Goal: Task Accomplishment & Management: Use online tool/utility

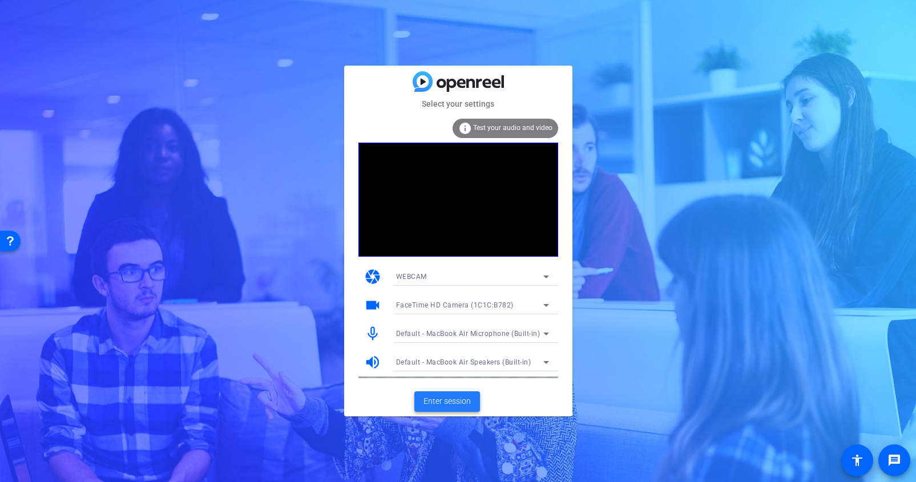
click at [455, 401] on span "Enter session" at bounding box center [446, 401] width 47 height 12
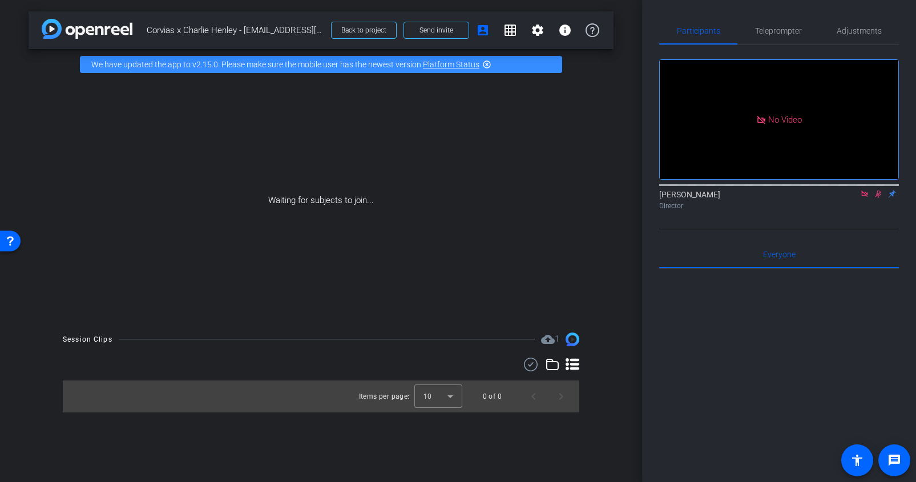
click at [866, 198] on icon at bounding box center [864, 194] width 9 height 8
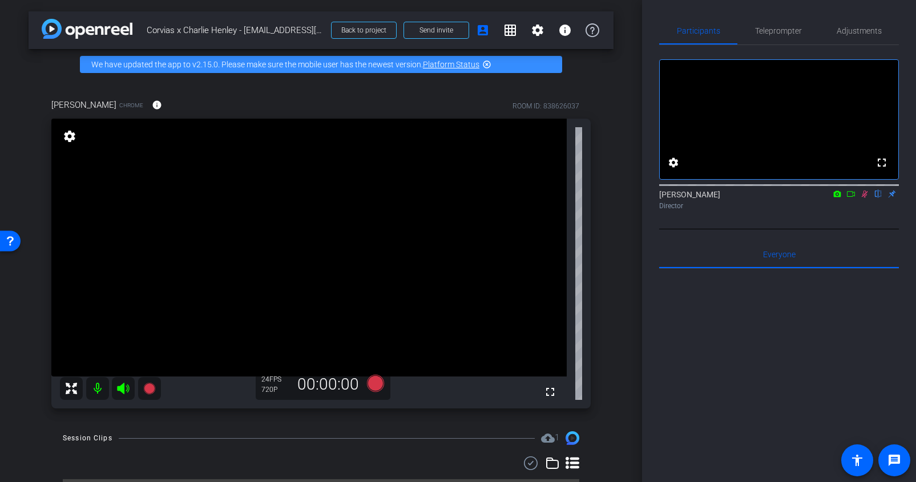
click at [863, 198] on icon at bounding box center [865, 194] width 6 height 7
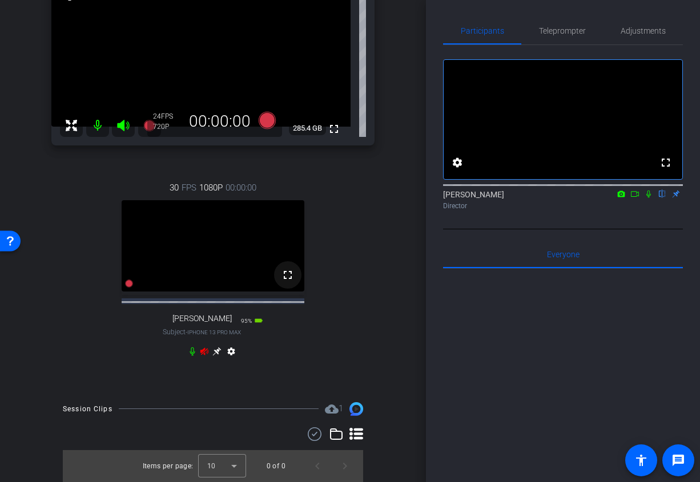
scroll to position [162, 0]
click at [216, 354] on icon at bounding box center [216, 351] width 9 height 9
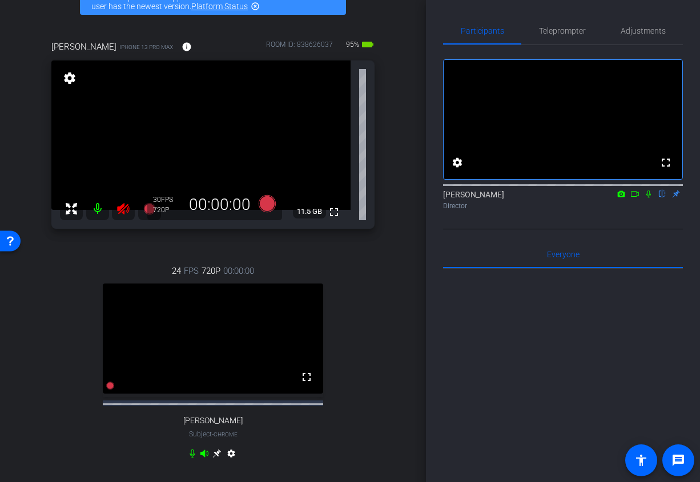
scroll to position [13, 0]
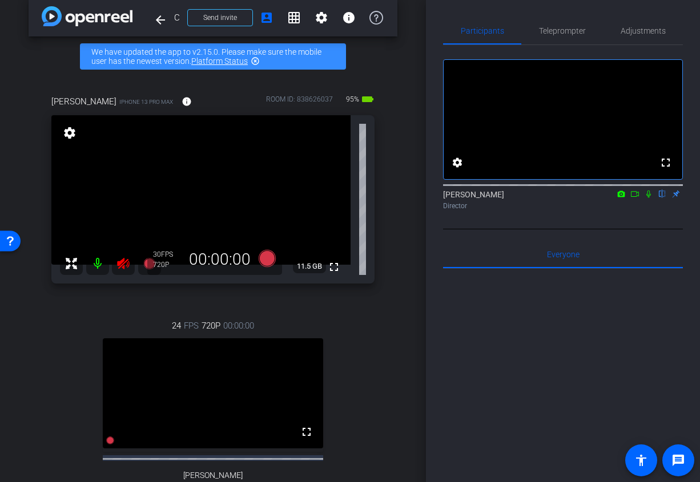
click at [122, 262] on icon at bounding box center [123, 263] width 12 height 11
click at [639, 35] on span "Adjustments" at bounding box center [642, 31] width 45 height 8
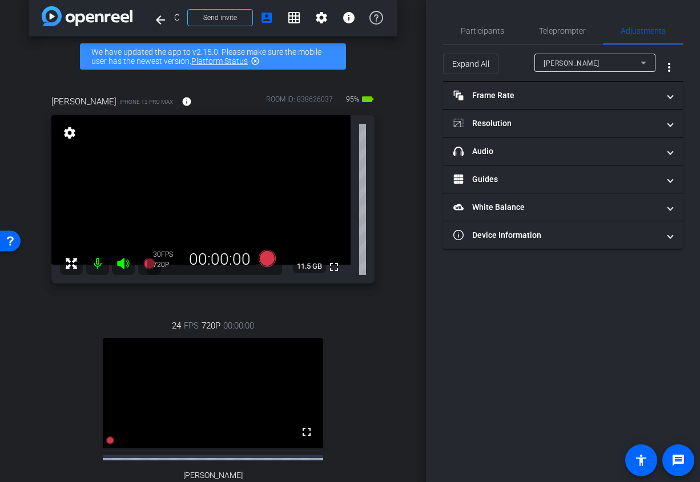
click at [597, 63] on div "[PERSON_NAME]" at bounding box center [591, 63] width 97 height 14
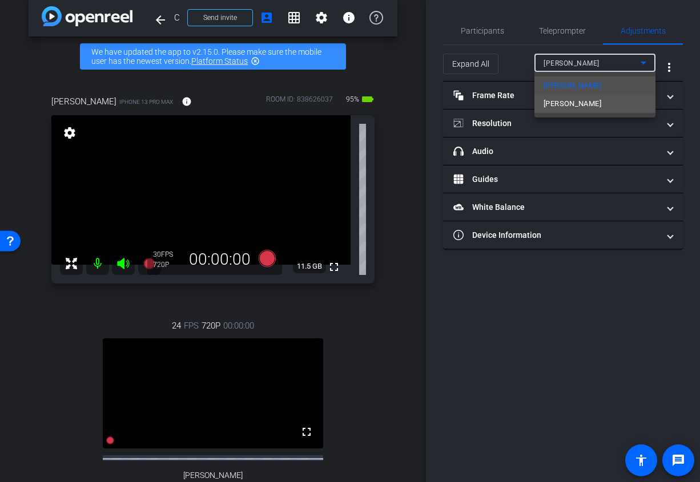
click at [572, 99] on span "[PERSON_NAME]" at bounding box center [572, 104] width 58 height 14
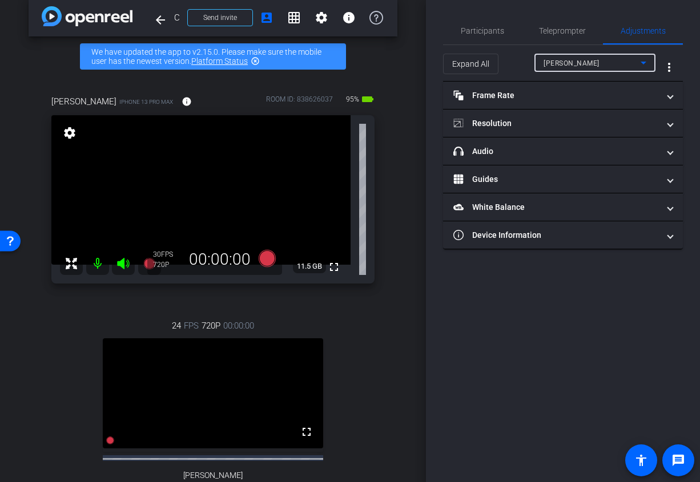
type input "1000"
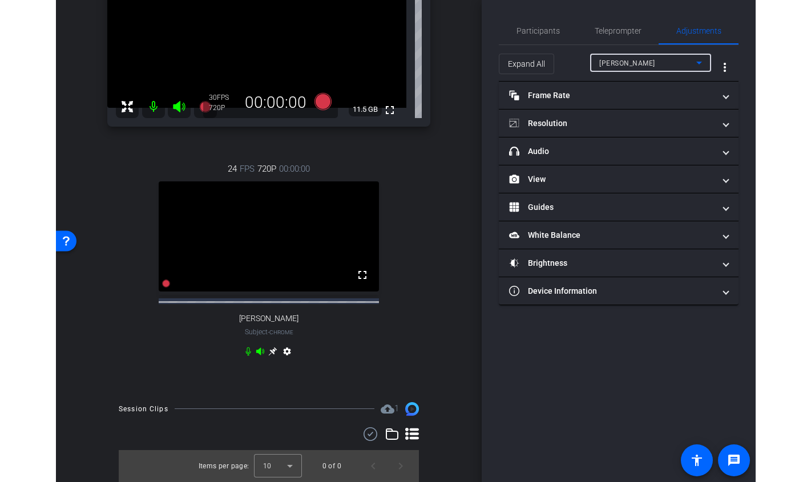
scroll to position [0, 0]
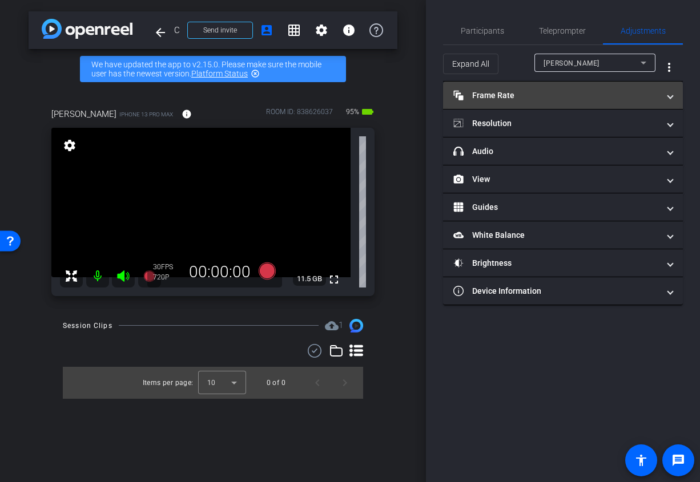
click at [564, 99] on mat-panel-title "Frame Rate Frame Rate" at bounding box center [555, 96] width 205 height 12
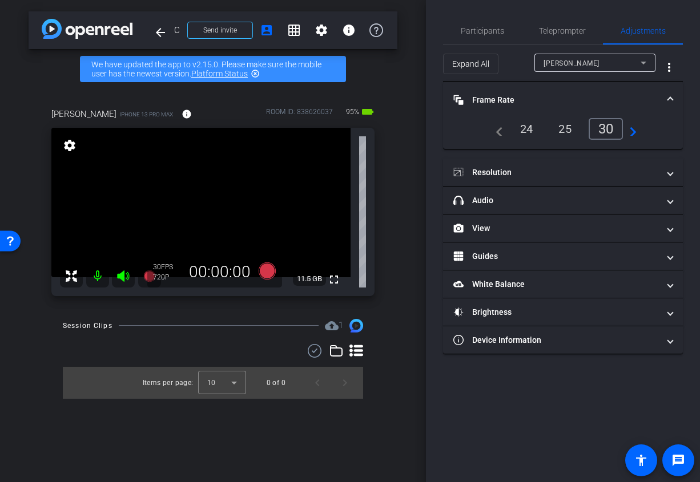
click at [528, 130] on div "24" at bounding box center [526, 128] width 30 height 19
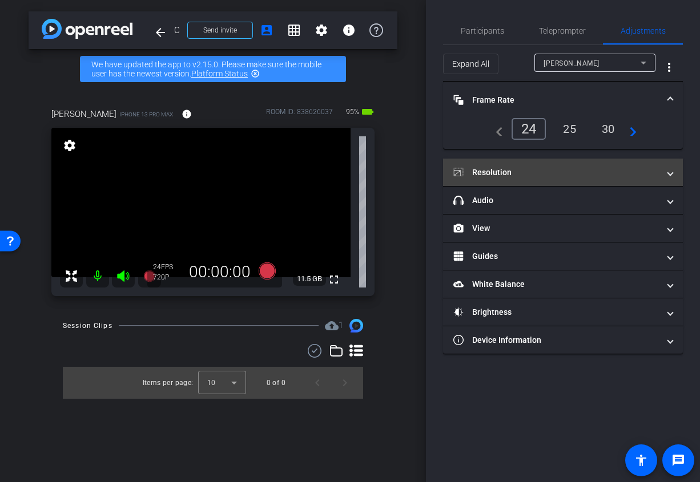
click at [567, 171] on mat-panel-title "Resolution" at bounding box center [555, 173] width 205 height 12
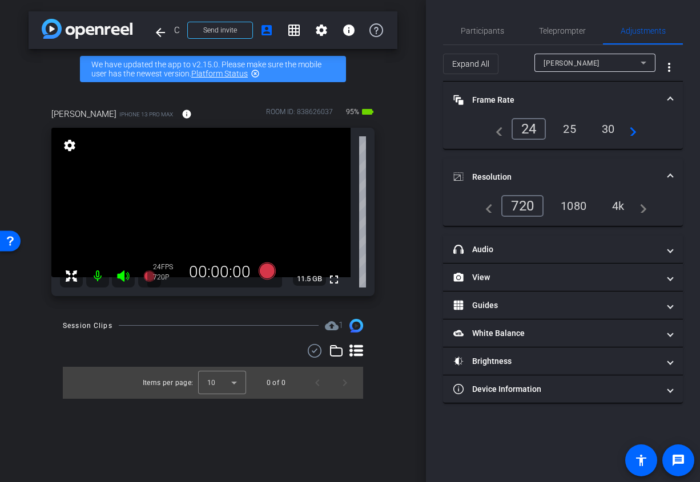
click at [579, 204] on div "1080" at bounding box center [573, 205] width 43 height 19
click at [579, 175] on mat-panel-title "Resolution" at bounding box center [555, 177] width 205 height 12
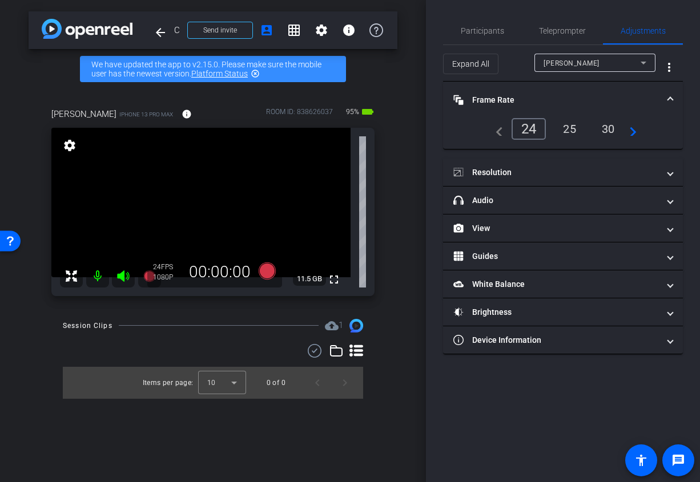
click at [568, 107] on mat-expansion-panel-header "Frame Rate Frame Rate" at bounding box center [563, 100] width 240 height 37
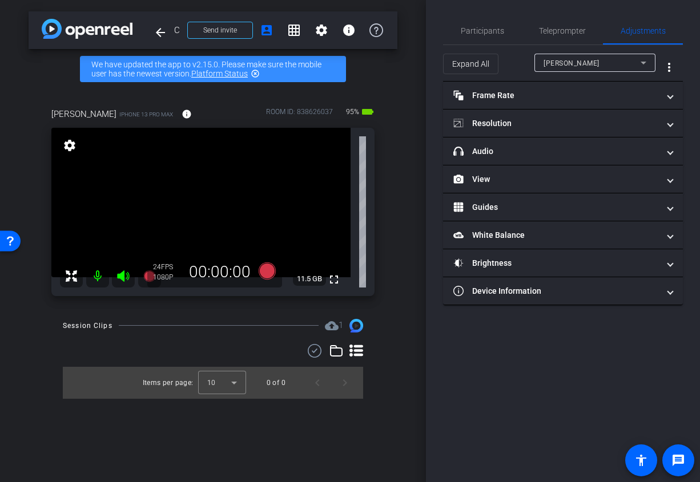
click at [495, 45] on div "Expand All [PERSON_NAME] more_vert" at bounding box center [563, 63] width 240 height 37
click at [495, 27] on span "Participants" at bounding box center [481, 31] width 43 height 8
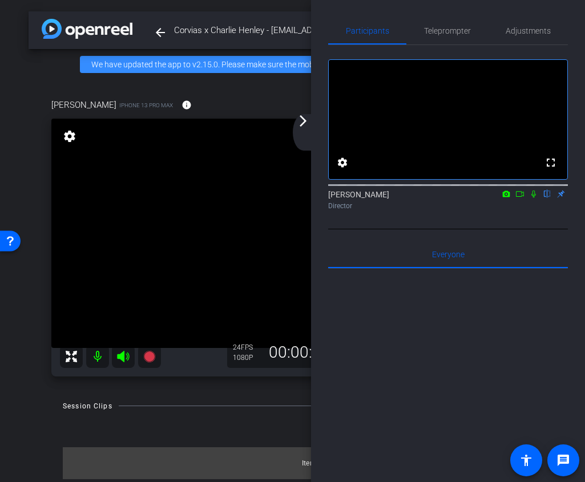
click at [308, 122] on mat-icon "arrow_forward_ios" at bounding box center [303, 121] width 14 height 14
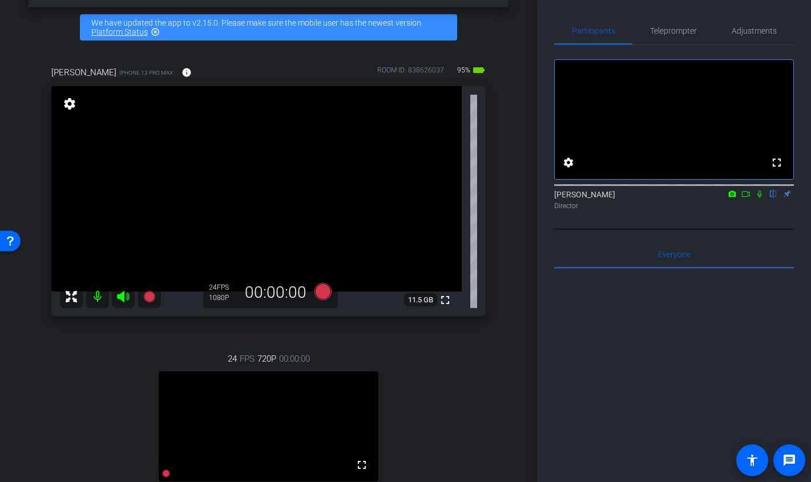
scroll to position [42, 0]
click at [761, 198] on icon at bounding box center [759, 194] width 5 height 7
click at [761, 198] on icon at bounding box center [759, 194] width 9 height 8
click at [767, 28] on span "Adjustments" at bounding box center [754, 31] width 45 height 8
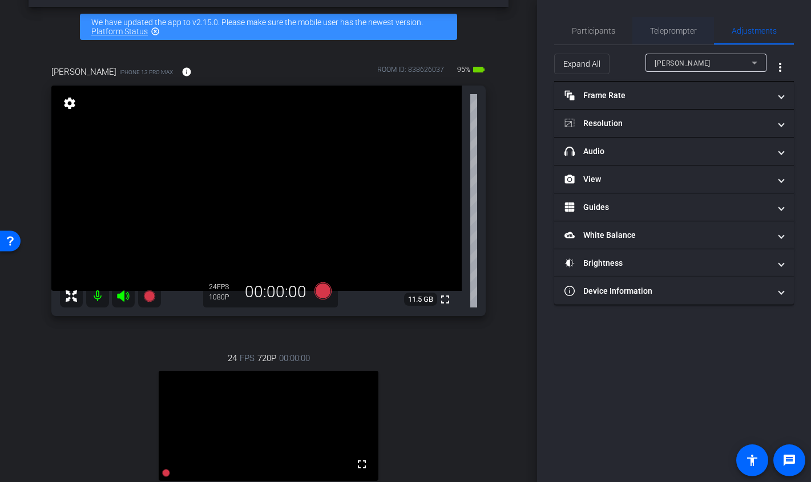
click at [692, 34] on span "Teleprompter" at bounding box center [673, 31] width 47 height 8
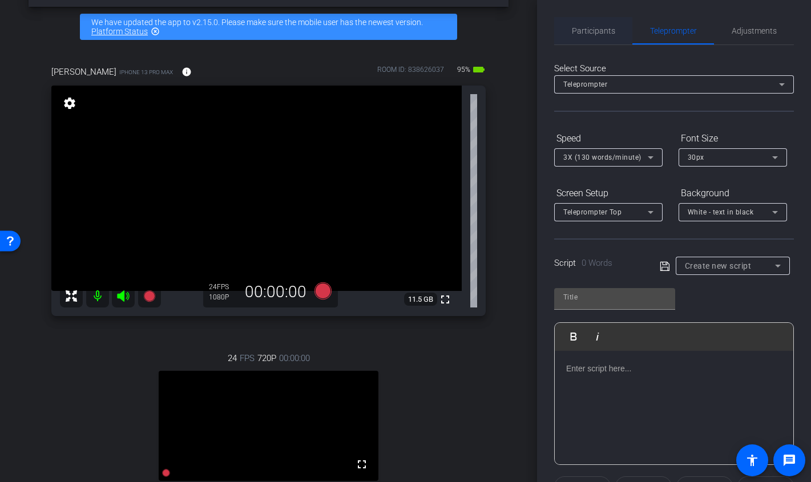
click at [592, 31] on span "Participants" at bounding box center [593, 31] width 43 height 8
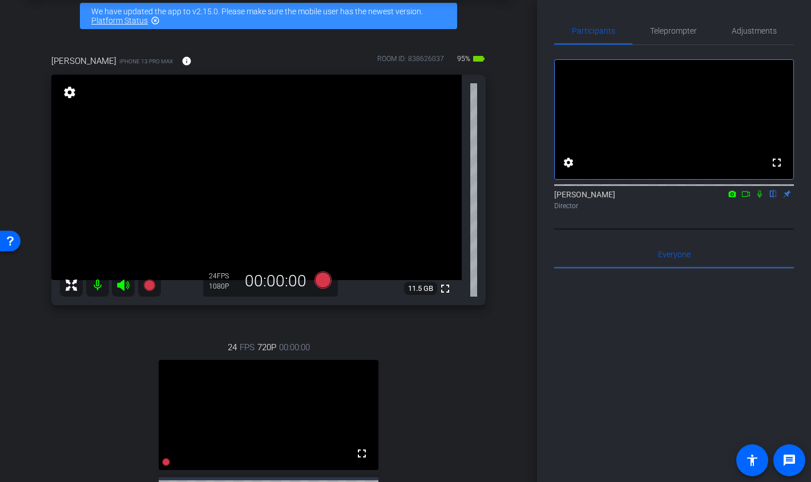
scroll to position [14, 0]
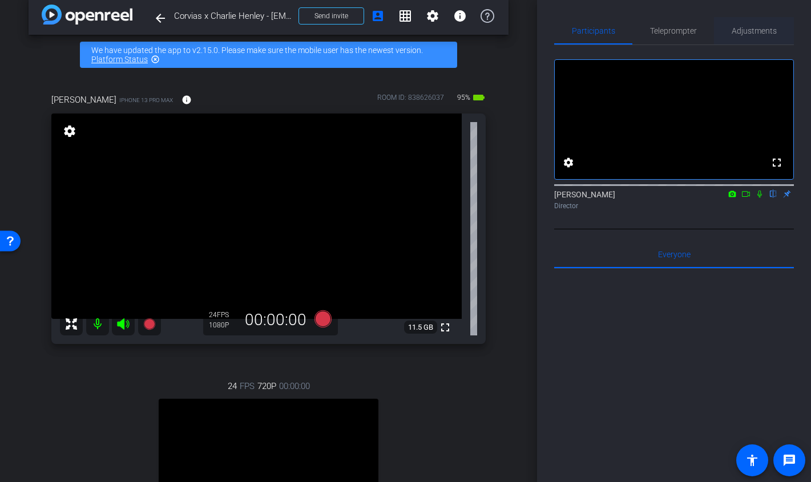
click at [754, 33] on span "Adjustments" at bounding box center [754, 31] width 45 height 8
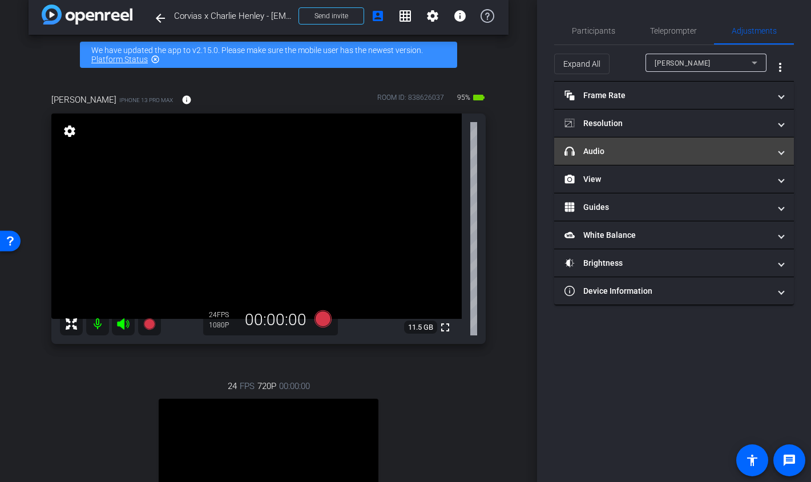
click at [706, 142] on mat-expansion-panel-header "headphone icon Audio" at bounding box center [674, 151] width 240 height 27
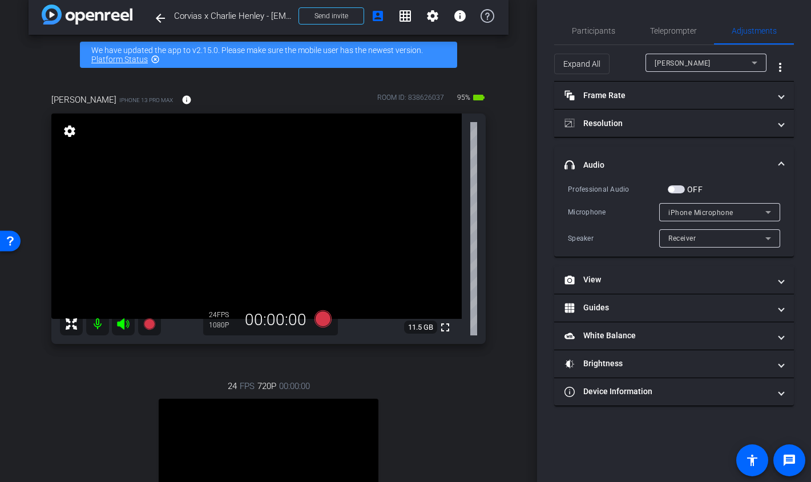
click at [681, 189] on span "button" at bounding box center [676, 189] width 17 height 8
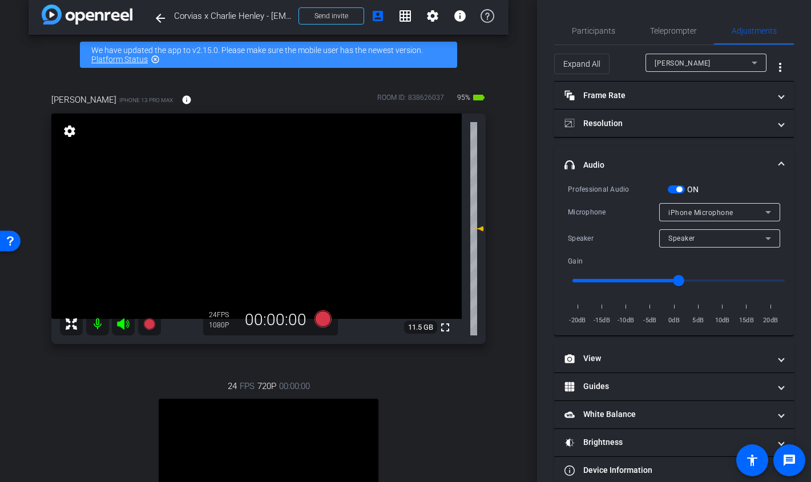
click at [683, 194] on div "ON" at bounding box center [683, 189] width 31 height 11
click at [680, 191] on span "button" at bounding box center [679, 190] width 6 height 6
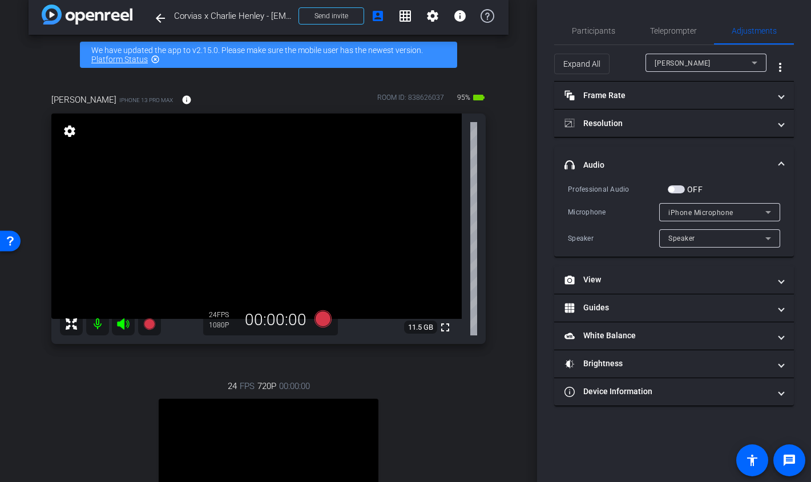
click at [680, 191] on span "button" at bounding box center [676, 189] width 17 height 8
click at [680, 191] on span "button" at bounding box center [679, 190] width 6 height 6
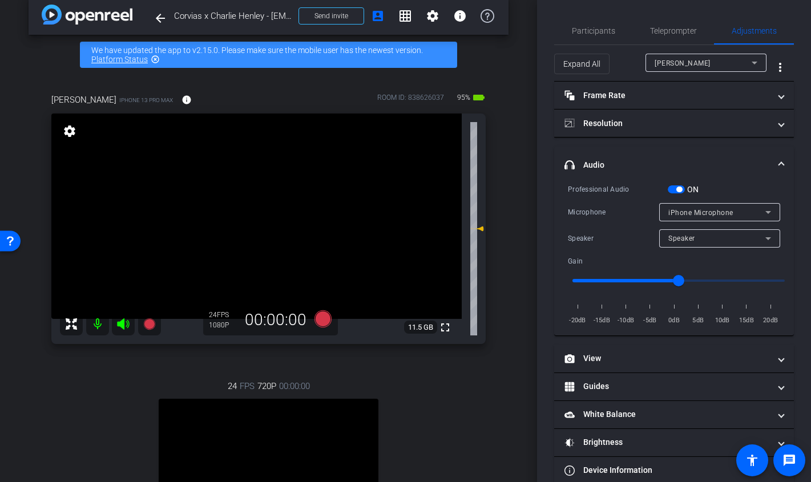
click at [680, 191] on button "ON" at bounding box center [676, 189] width 17 height 8
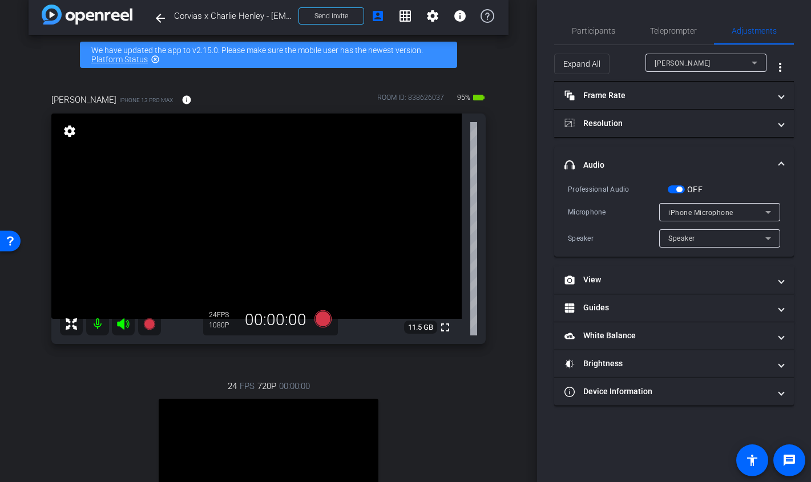
click at [680, 191] on span "button" at bounding box center [679, 190] width 6 height 6
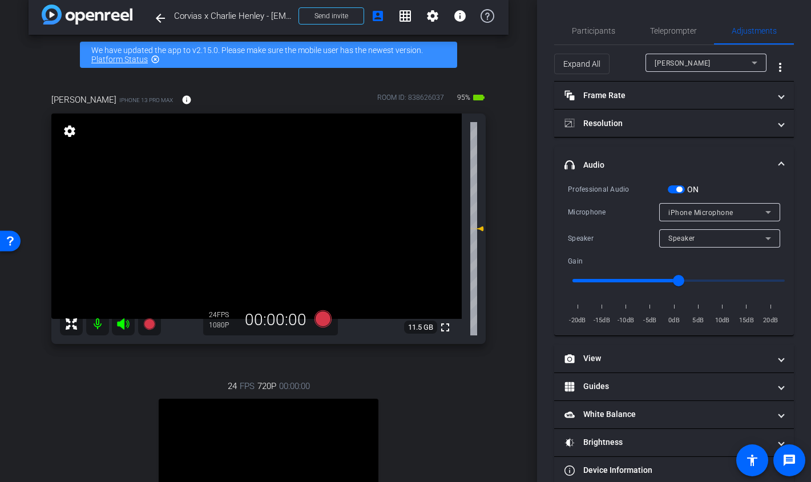
click at [680, 191] on button "ON" at bounding box center [676, 189] width 17 height 8
click at [680, 191] on span "button" at bounding box center [679, 190] width 6 height 6
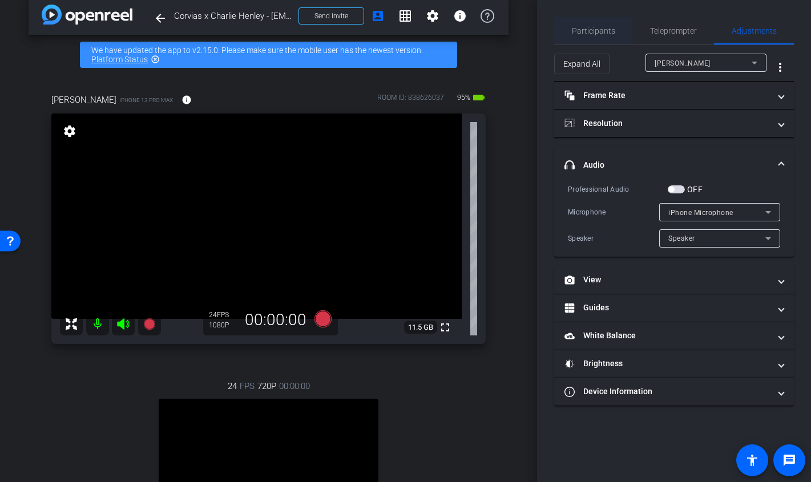
click at [584, 30] on span "Participants" at bounding box center [593, 31] width 43 height 8
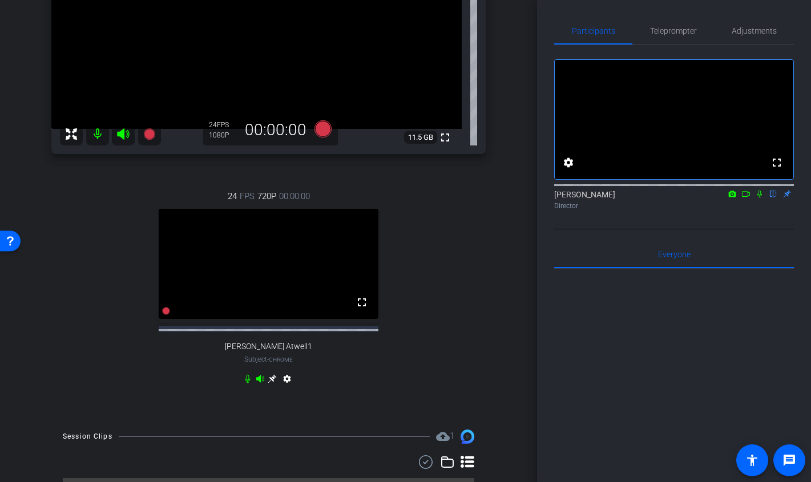
scroll to position [0, 0]
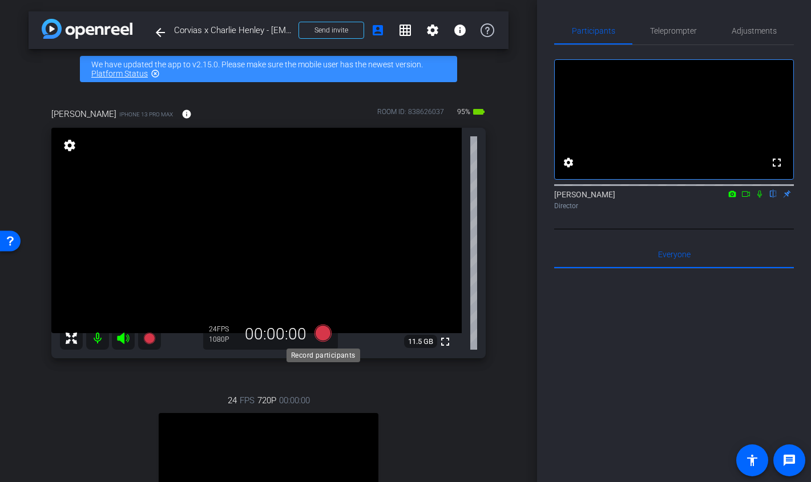
click at [324, 338] on icon at bounding box center [322, 333] width 17 height 17
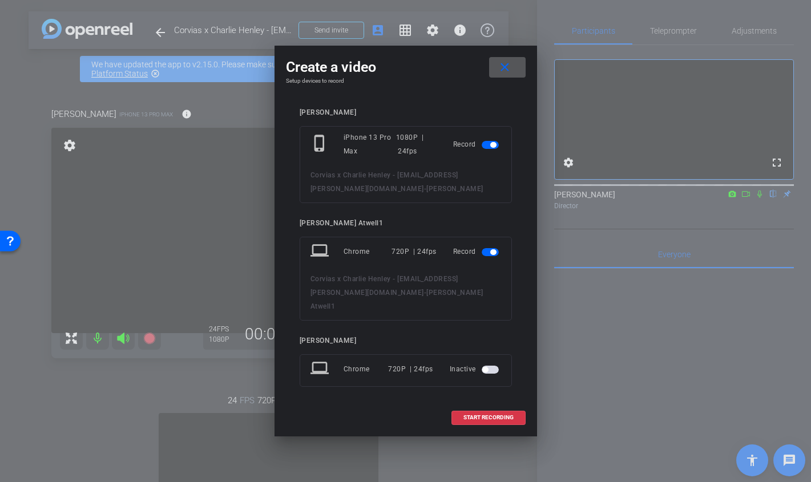
click at [490, 256] on span "button" at bounding box center [490, 252] width 17 height 8
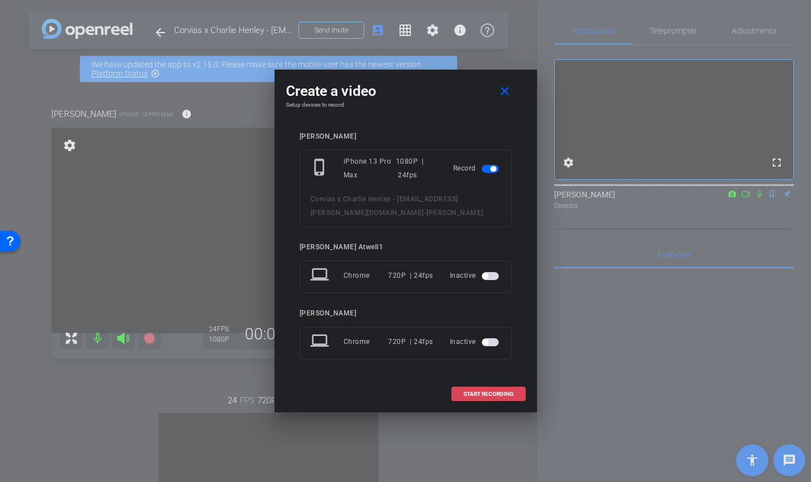
click at [477, 399] on span at bounding box center [488, 394] width 73 height 27
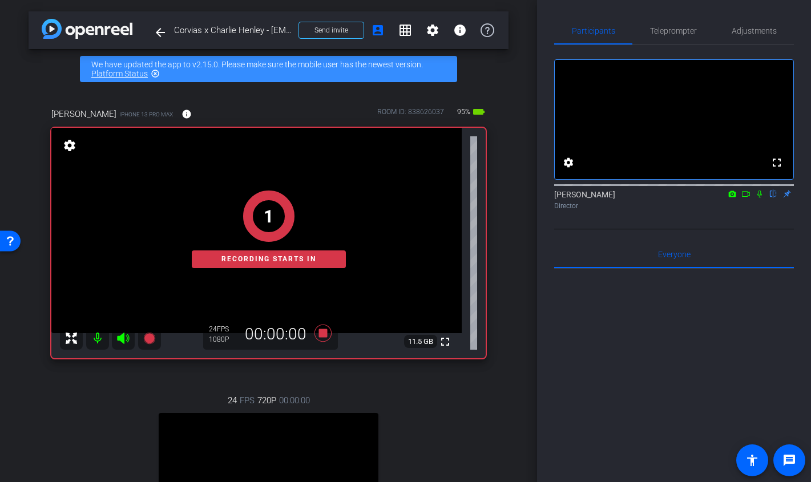
click at [748, 198] on icon at bounding box center [745, 194] width 9 height 8
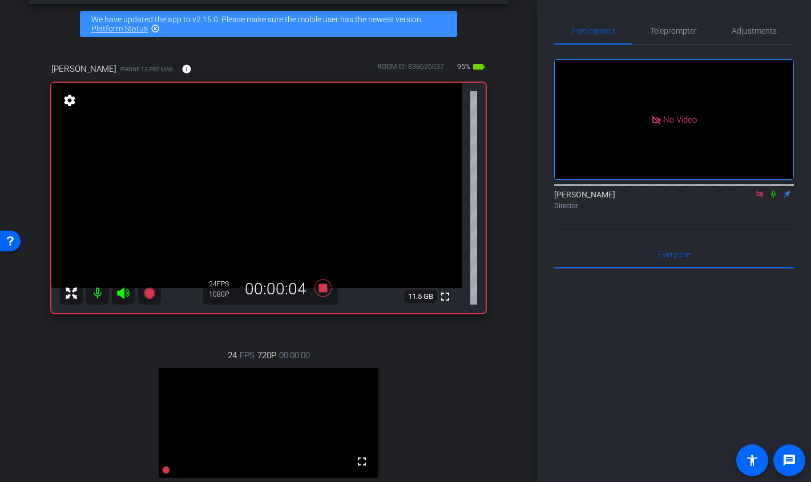
scroll to position [45, 0]
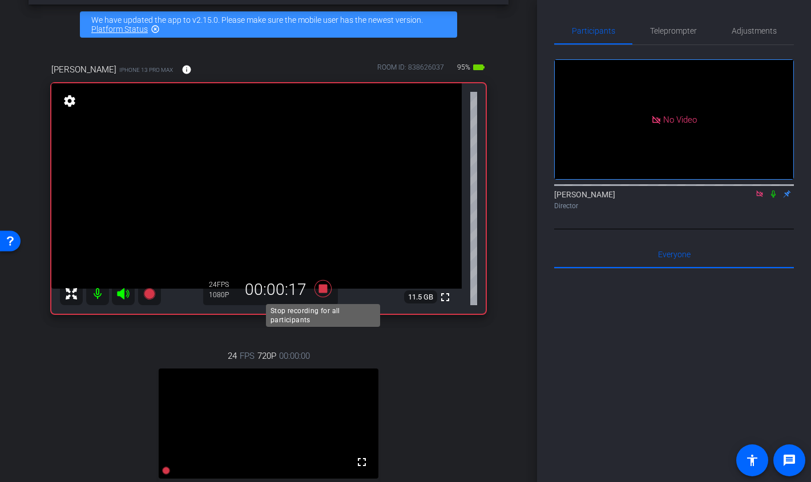
click at [326, 290] on icon at bounding box center [322, 288] width 17 height 17
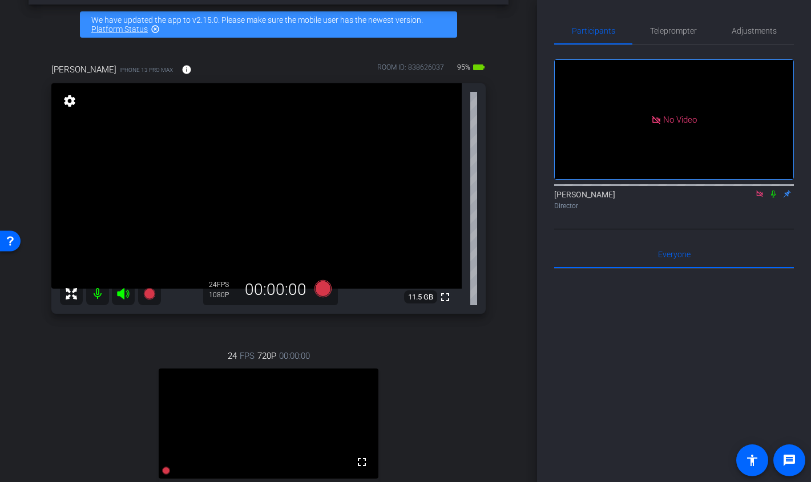
scroll to position [301, 0]
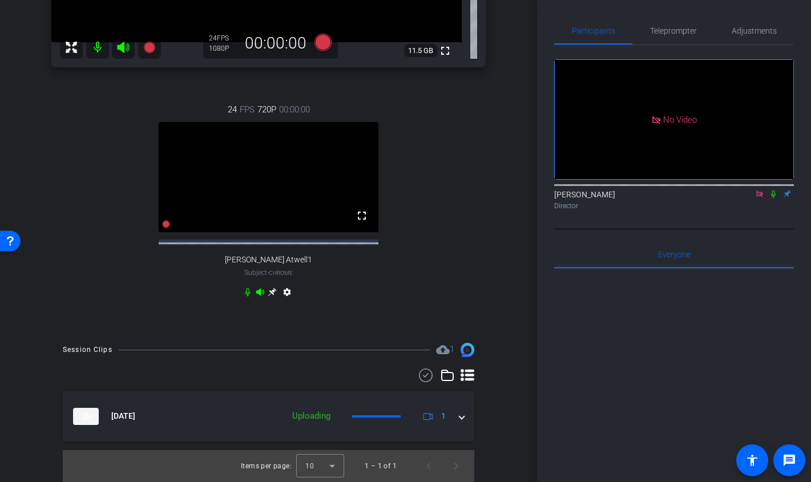
click at [774, 198] on icon at bounding box center [773, 194] width 9 height 8
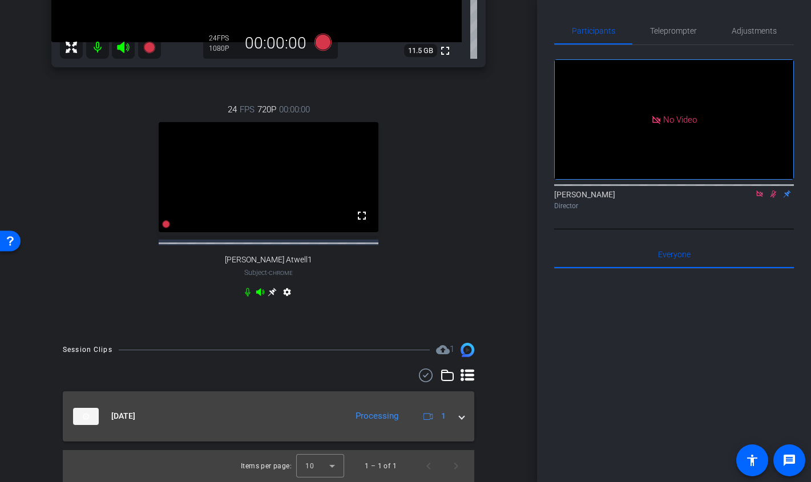
click at [467, 419] on mat-expansion-panel-header "[DATE] Processing 1" at bounding box center [268, 416] width 411 height 50
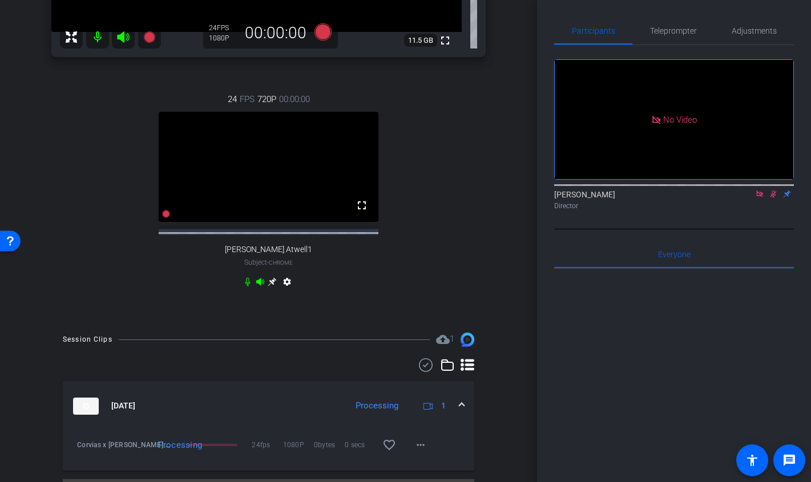
scroll to position [341, 0]
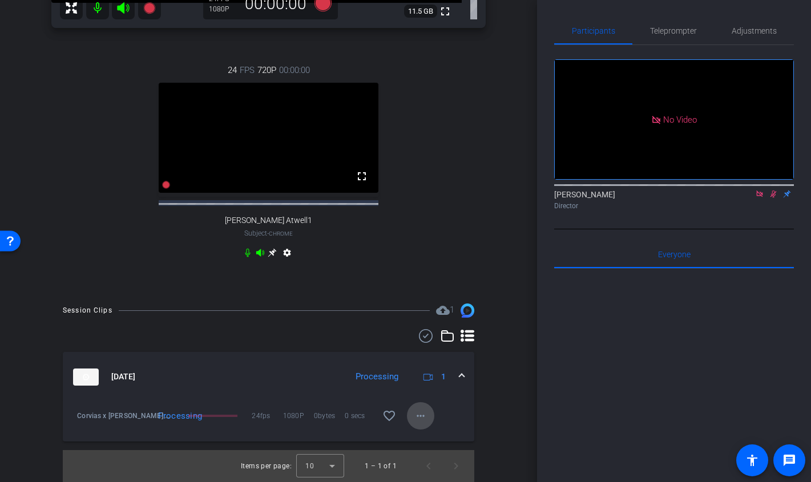
click at [426, 418] on mat-icon "more_horiz" at bounding box center [421, 416] width 14 height 14
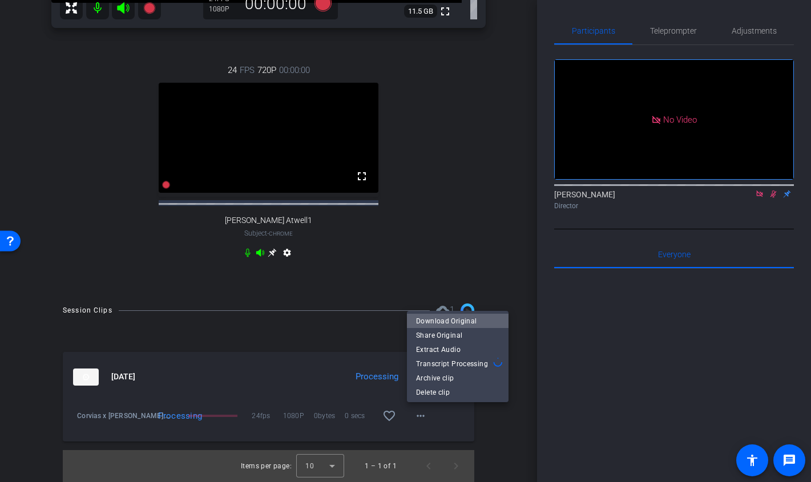
click at [463, 318] on span "Download Original" at bounding box center [457, 321] width 83 height 14
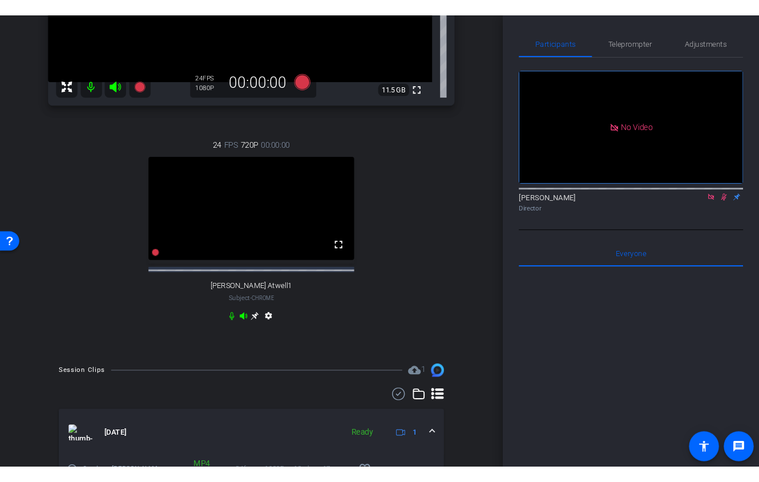
scroll to position [0, 0]
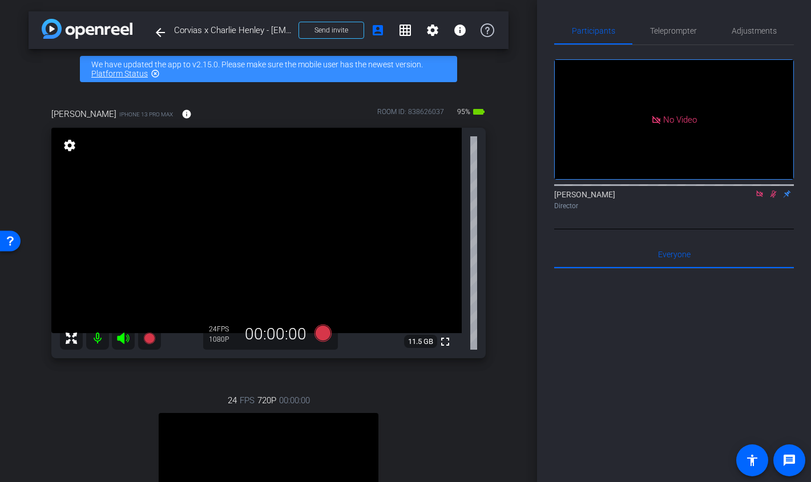
click at [774, 198] on icon at bounding box center [773, 194] width 6 height 7
click at [321, 332] on icon at bounding box center [322, 333] width 17 height 17
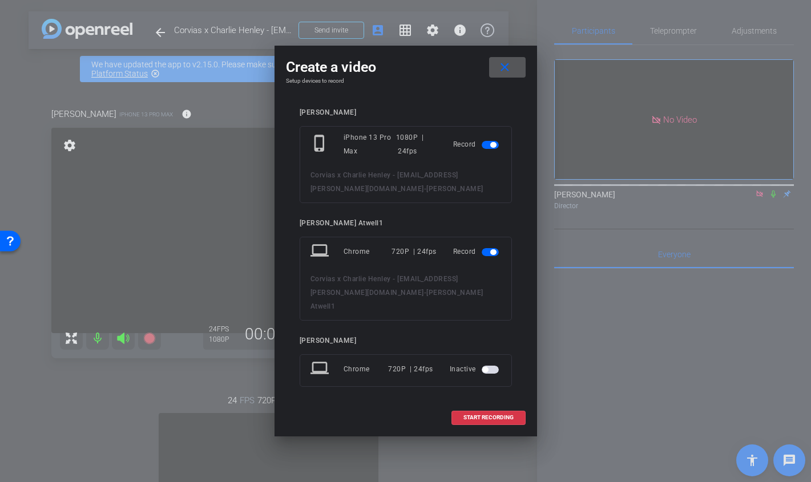
click at [486, 258] on mat-slide-toggle at bounding box center [491, 252] width 19 height 14
click at [492, 255] on span "button" at bounding box center [493, 252] width 6 height 6
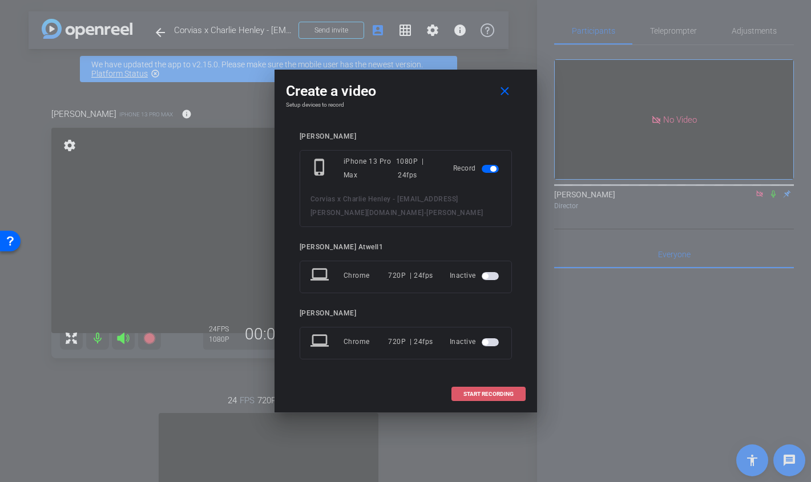
click at [480, 389] on span at bounding box center [488, 394] width 73 height 27
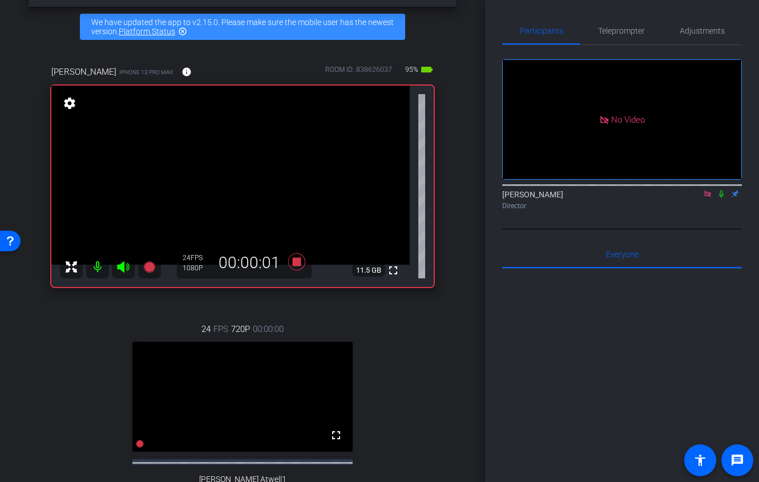
scroll to position [18, 0]
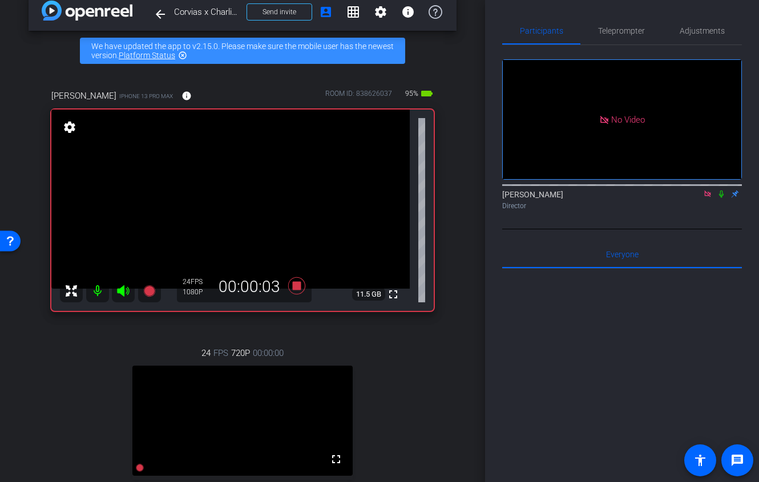
click at [724, 198] on icon at bounding box center [721, 194] width 9 height 8
click at [294, 290] on icon at bounding box center [296, 285] width 17 height 17
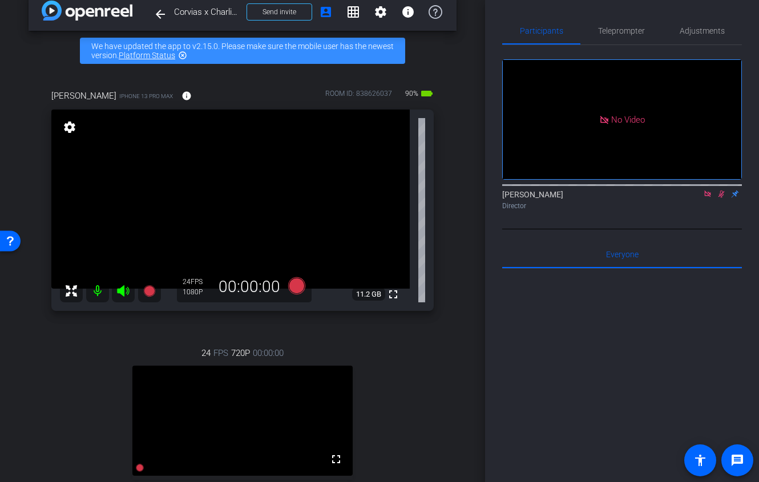
click at [720, 198] on icon at bounding box center [721, 194] width 6 height 7
click at [709, 198] on icon at bounding box center [707, 194] width 9 height 8
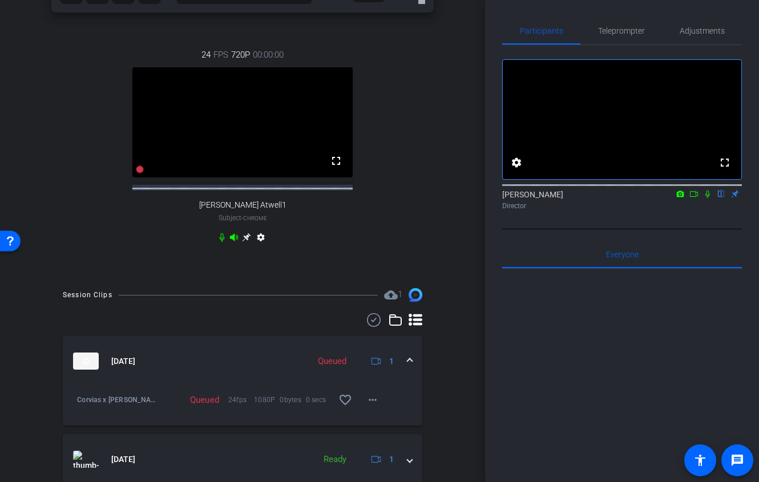
scroll to position [297, 0]
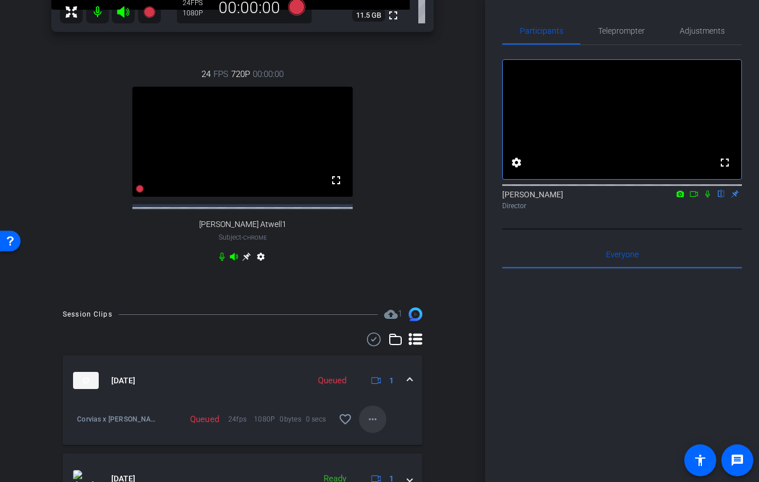
click at [374, 426] on mat-icon "more_horiz" at bounding box center [373, 420] width 14 height 14
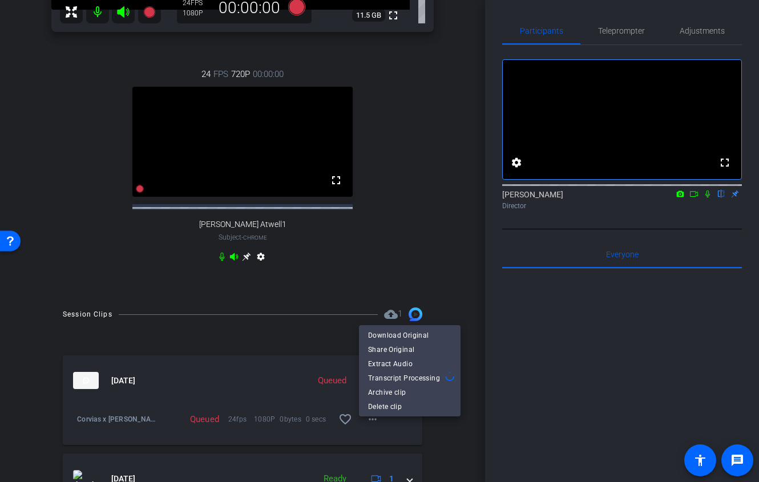
click at [425, 212] on div at bounding box center [379, 241] width 759 height 482
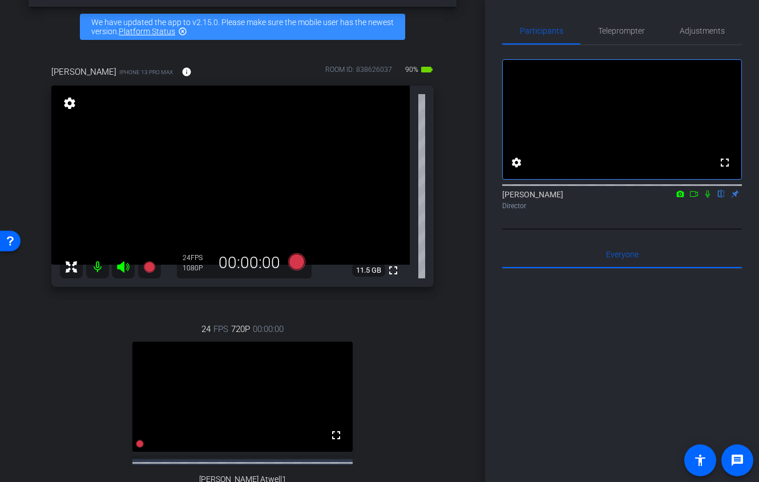
scroll to position [33, 0]
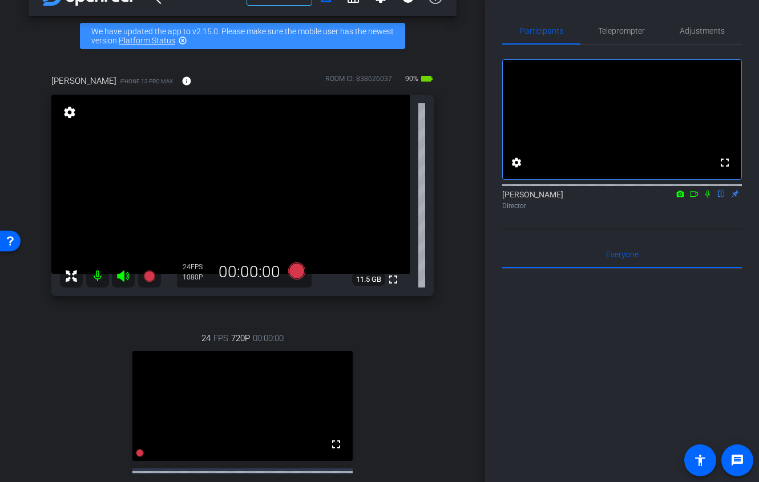
click at [696, 198] on icon at bounding box center [693, 194] width 9 height 8
click at [721, 198] on icon at bounding box center [721, 194] width 9 height 8
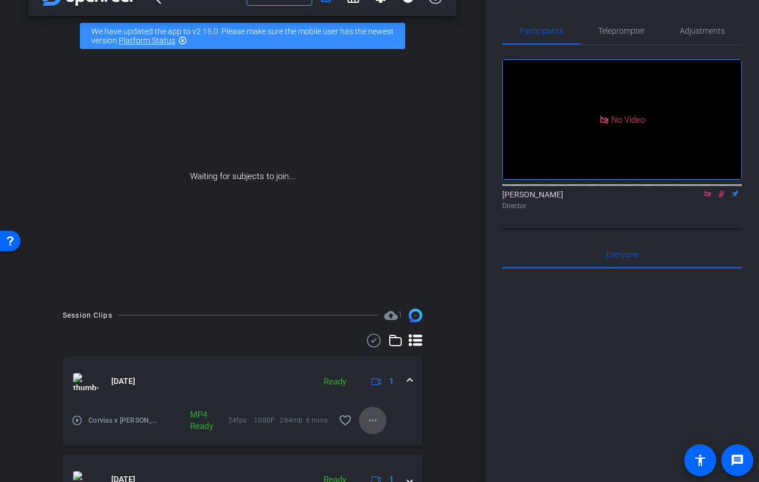
click at [370, 425] on mat-icon "more_horiz" at bounding box center [373, 421] width 14 height 14
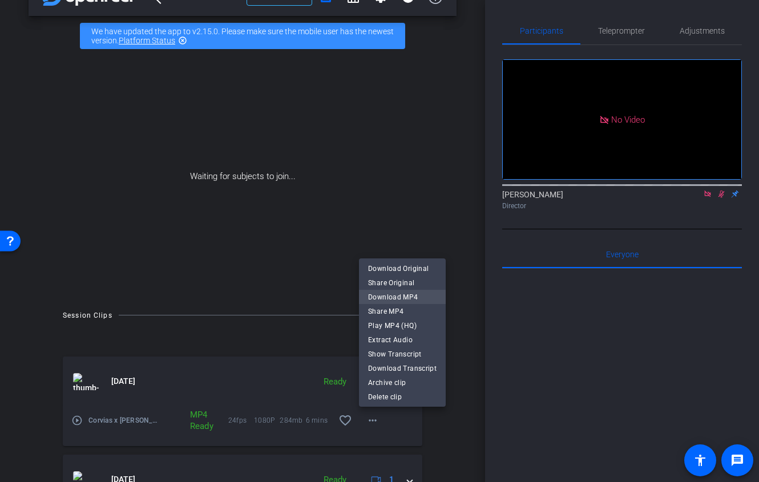
click at [419, 297] on span "Download MP4" at bounding box center [402, 297] width 68 height 14
